Goal: Information Seeking & Learning: Learn about a topic

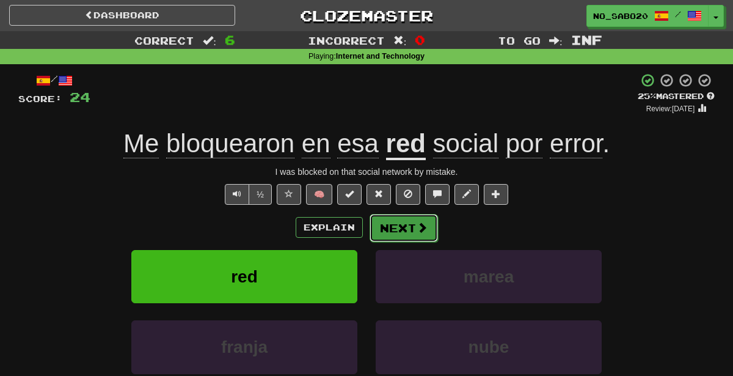
click at [409, 226] on button "Next" at bounding box center [404, 228] width 68 height 28
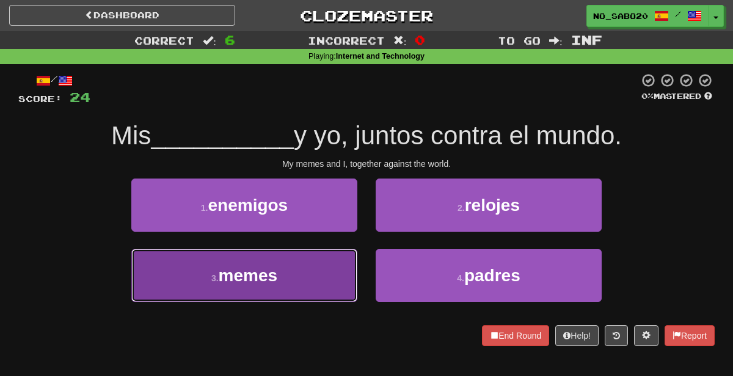
click at [304, 288] on button "3 . memes" at bounding box center [244, 275] width 226 height 53
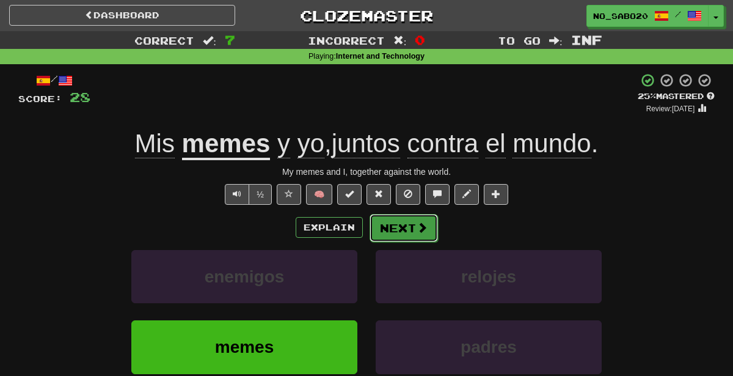
click at [405, 227] on button "Next" at bounding box center [404, 228] width 68 height 28
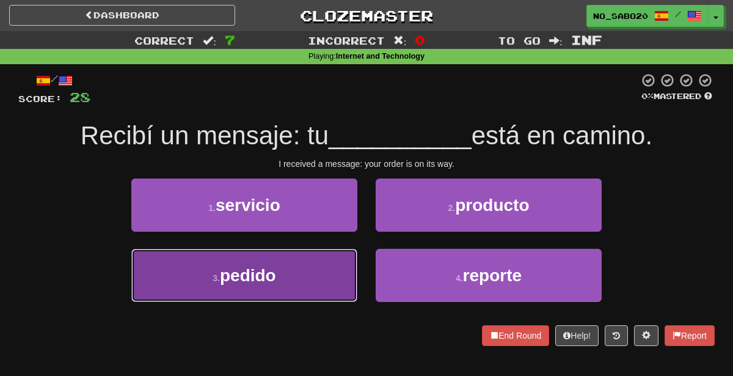
click at [324, 277] on button "3 . pedido" at bounding box center [244, 275] width 226 height 53
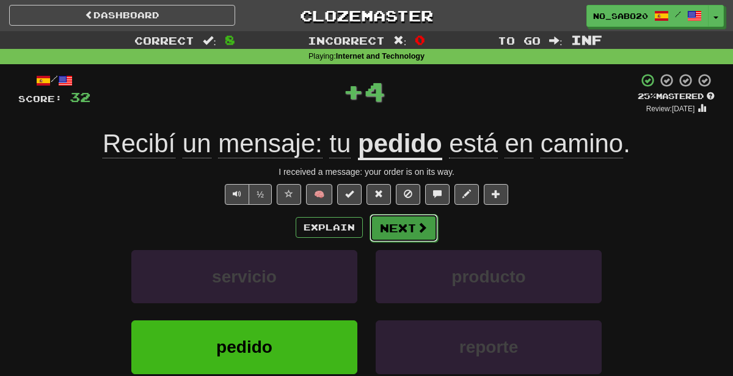
click at [418, 229] on span at bounding box center [422, 227] width 11 height 11
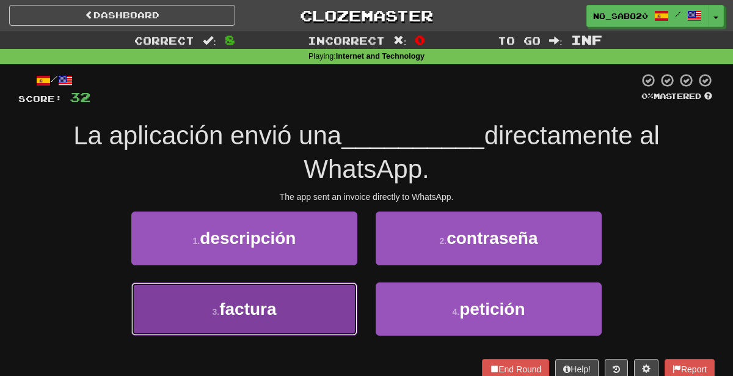
click at [312, 315] on button "3 . factura" at bounding box center [244, 308] width 226 height 53
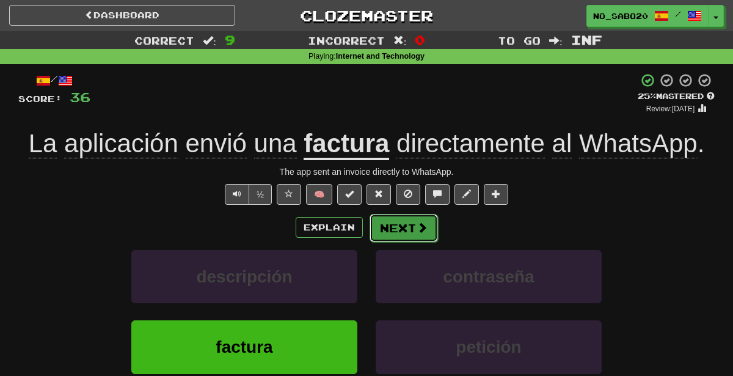
click at [415, 234] on button "Next" at bounding box center [404, 228] width 68 height 28
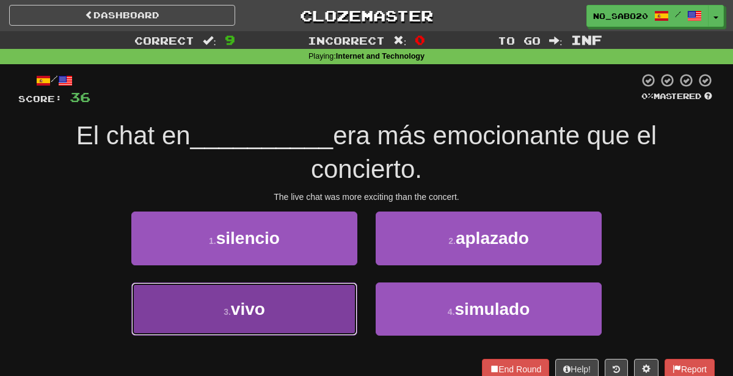
click at [315, 317] on button "3 . vivo" at bounding box center [244, 308] width 226 height 53
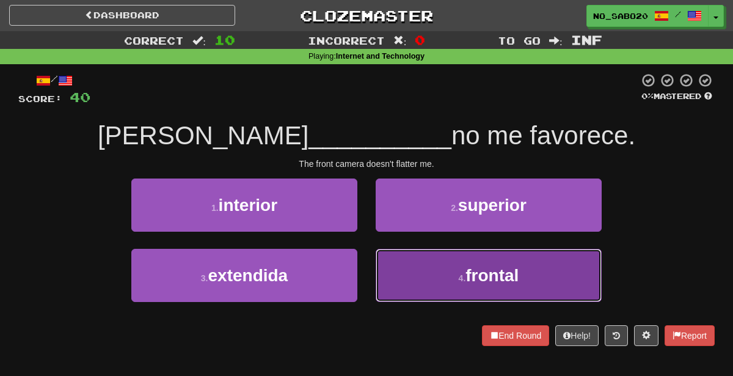
click at [478, 288] on button "4 . frontal" at bounding box center [489, 275] width 226 height 53
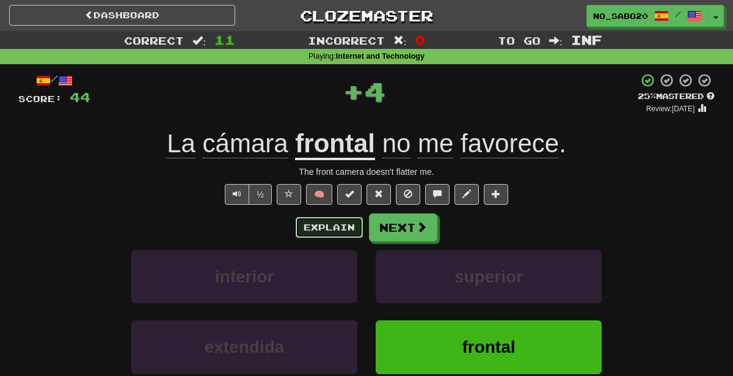
click at [323, 232] on button "Explain" at bounding box center [329, 227] width 67 height 21
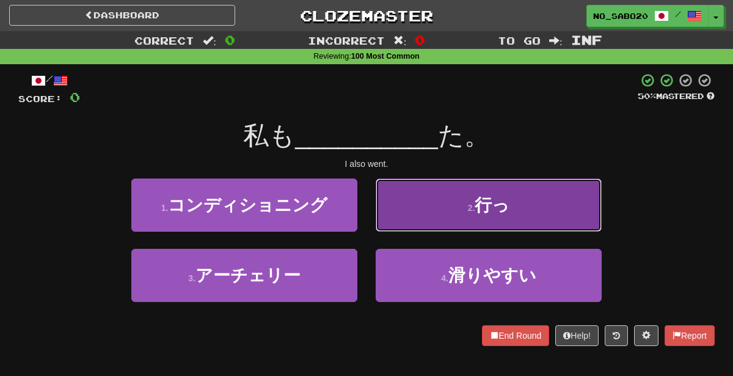
click at [500, 202] on span "行っ" at bounding box center [492, 204] width 35 height 19
